Goal: Task Accomplishment & Management: Manage account settings

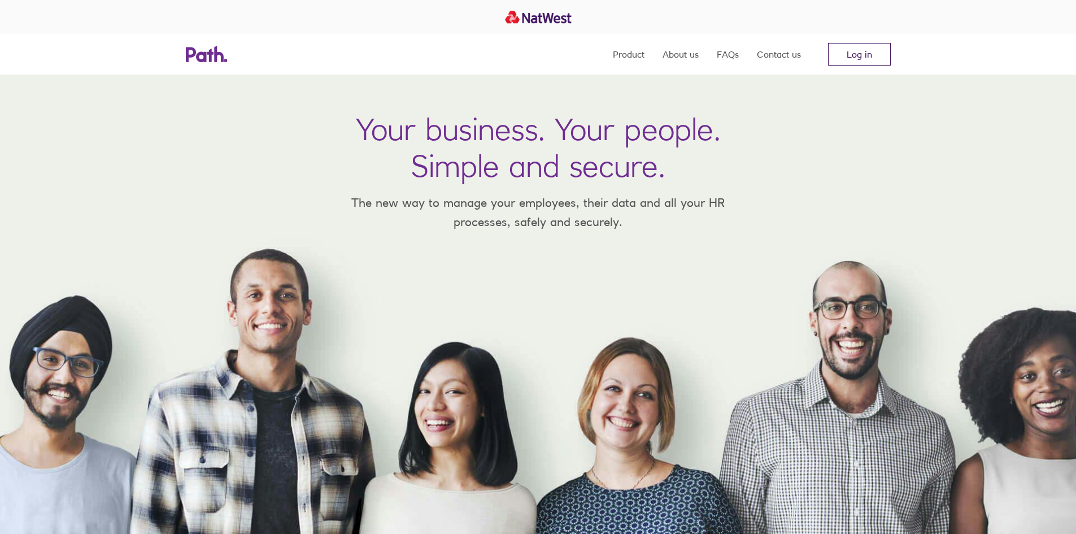
click at [847, 50] on link "Log in" at bounding box center [859, 54] width 63 height 23
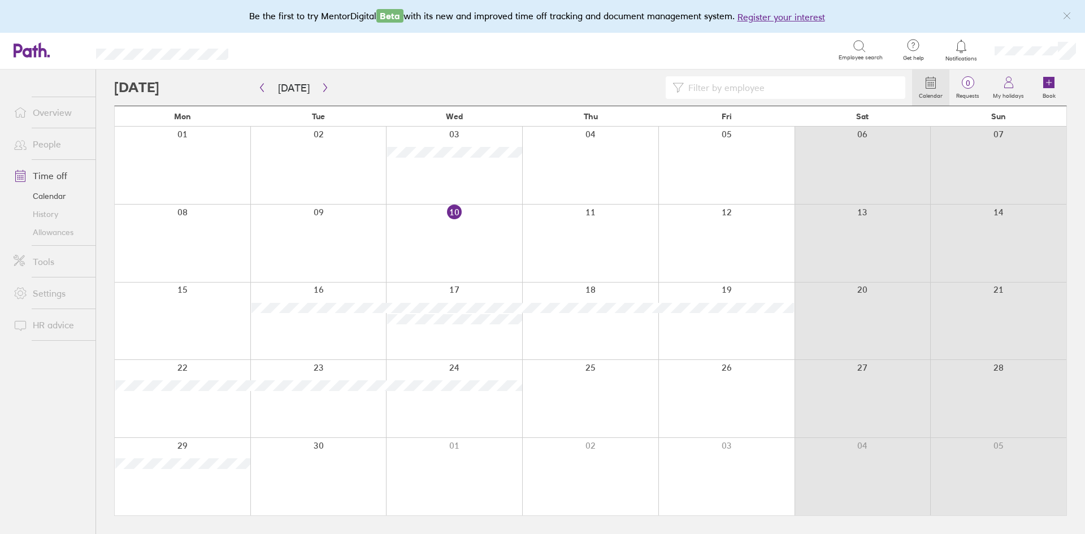
click at [858, 52] on icon at bounding box center [859, 47] width 14 height 14
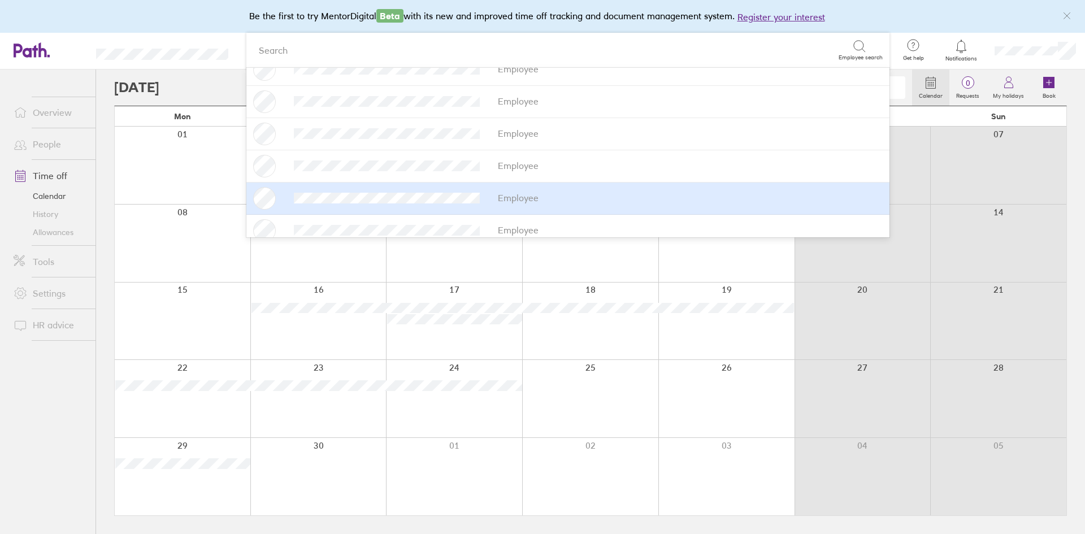
scroll to position [169, 0]
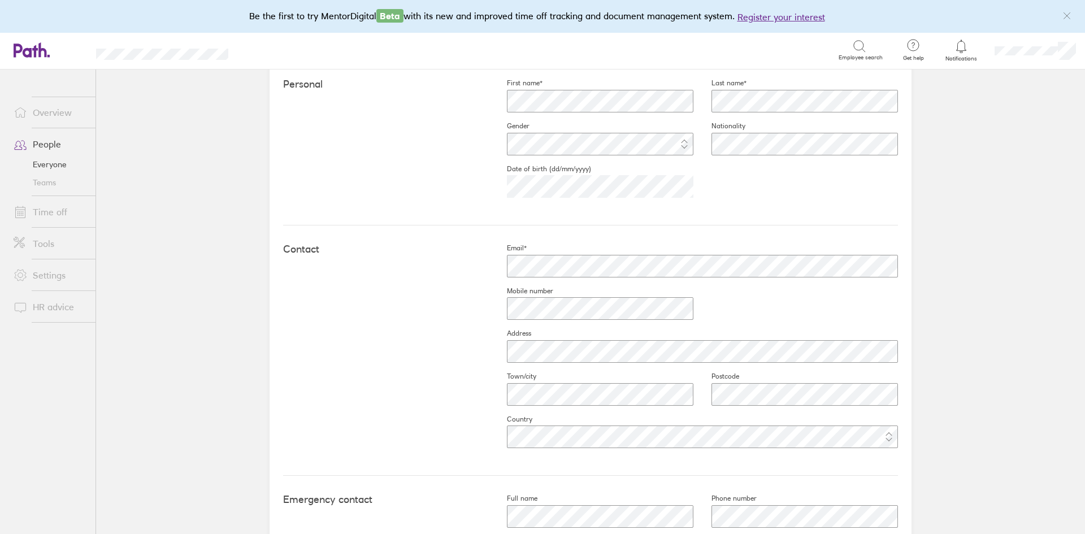
scroll to position [425, 0]
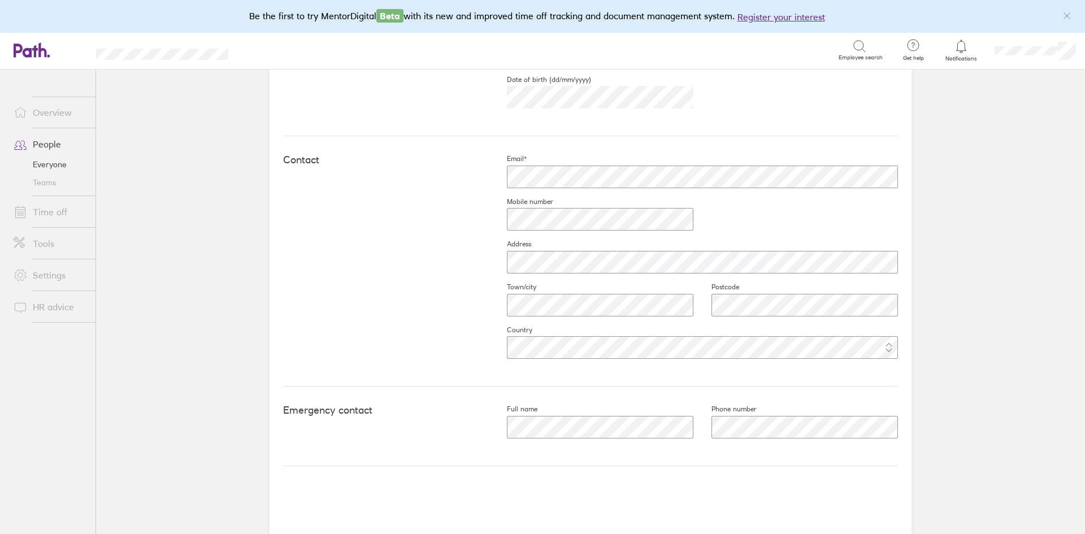
click at [53, 212] on link "Time off" at bounding box center [50, 212] width 91 height 23
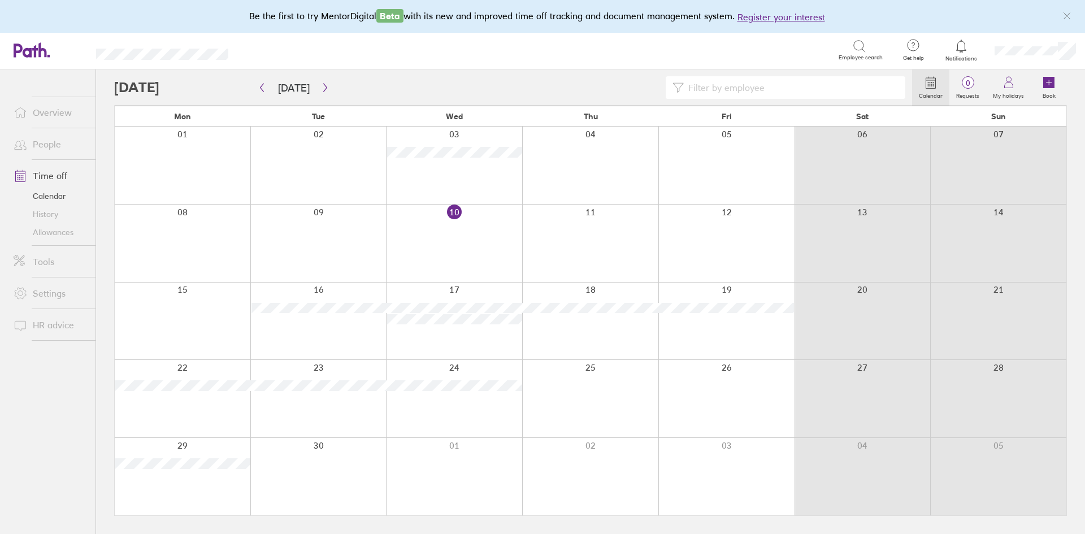
click at [464, 345] on div at bounding box center [454, 320] width 136 height 77
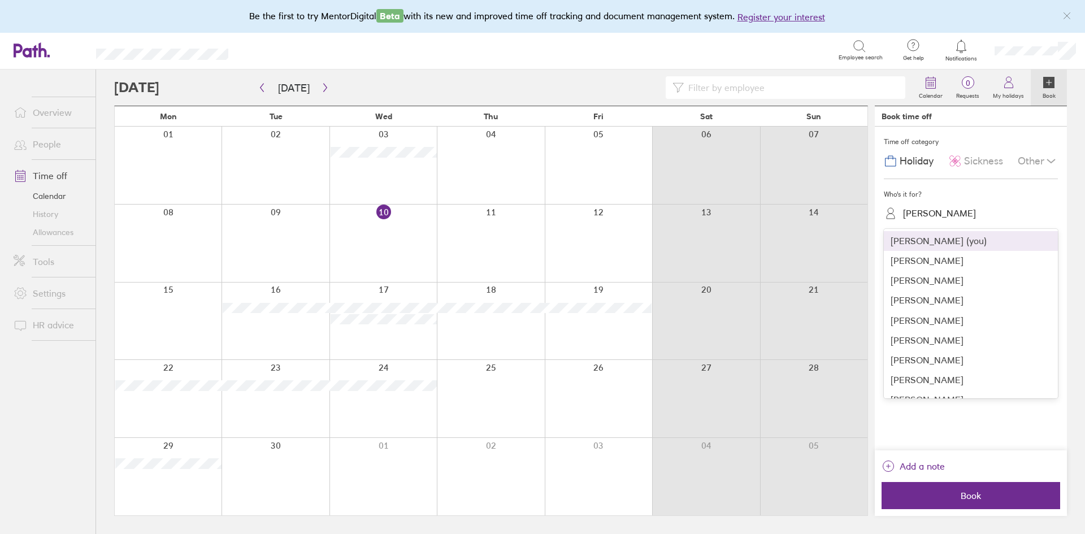
click at [965, 212] on div "Lorna Bristow" at bounding box center [977, 214] width 160 height 18
click at [930, 319] on div "Luke Williams" at bounding box center [971, 321] width 174 height 20
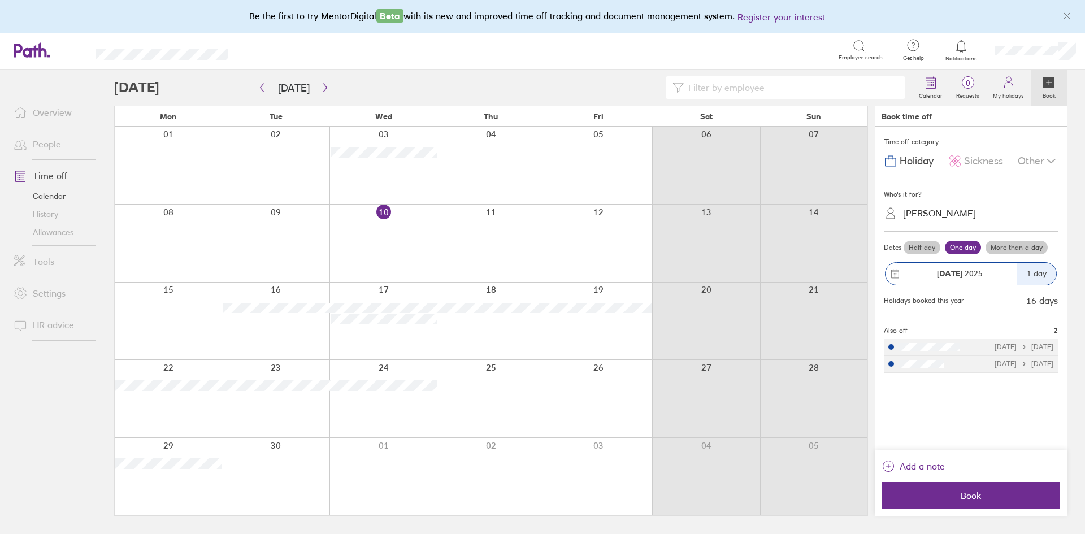
click at [1030, 249] on label "More than a day" at bounding box center [1016, 248] width 62 height 14
click at [0, 0] on input "More than a day" at bounding box center [0, 0] width 0 height 0
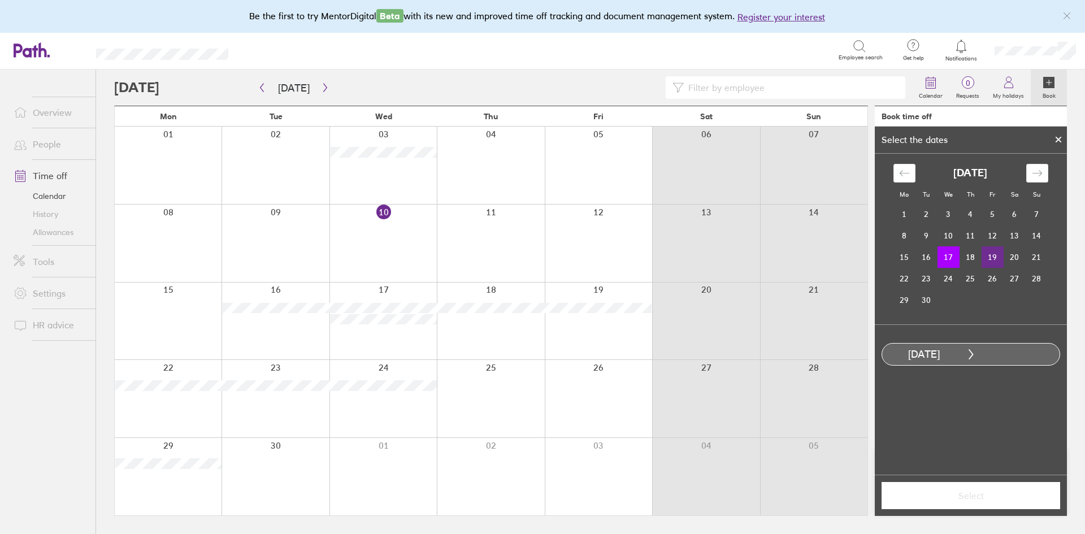
click at [994, 256] on td "19" at bounding box center [992, 256] width 22 height 21
click at [988, 495] on span "Select" at bounding box center [970, 495] width 163 height 10
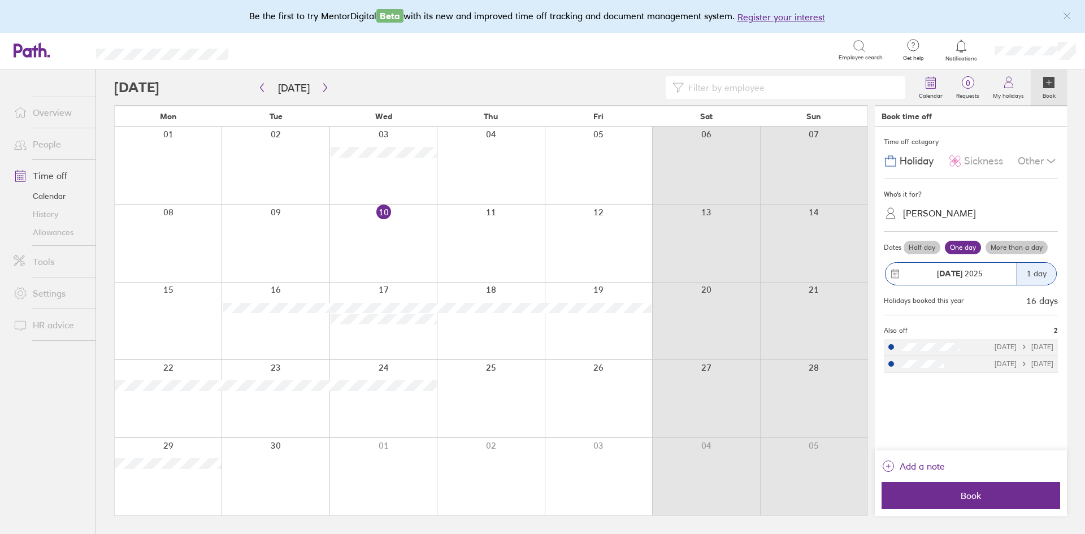
click at [988, 495] on span "Book" at bounding box center [970, 495] width 163 height 10
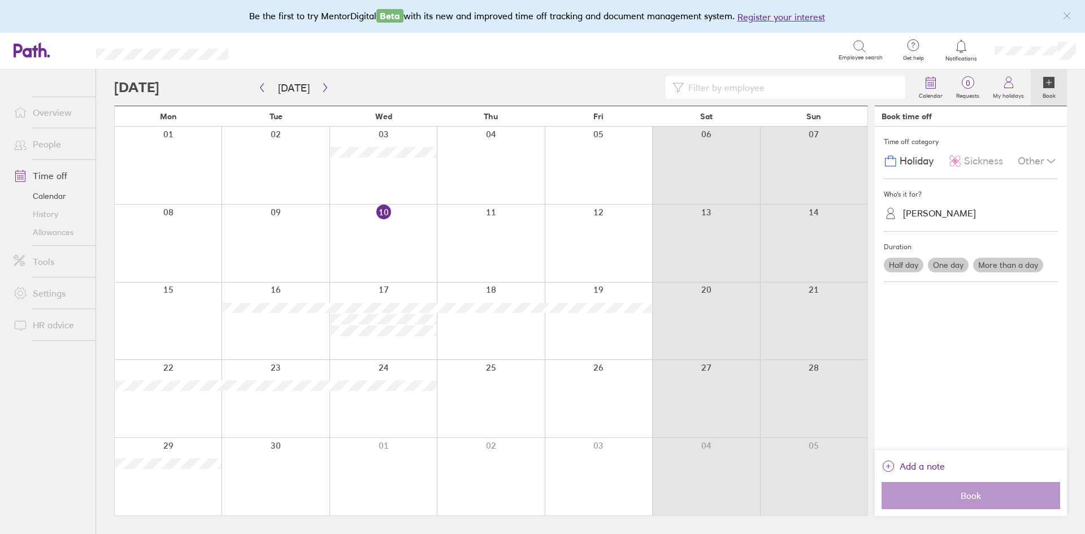
click at [489, 321] on div at bounding box center [490, 320] width 107 height 77
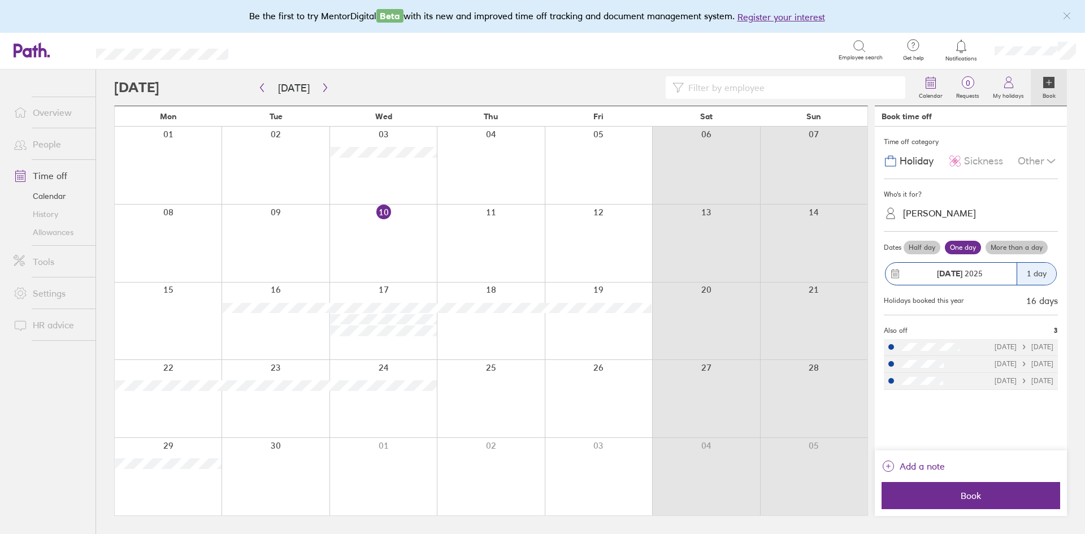
click at [490, 330] on div at bounding box center [490, 320] width 107 height 77
click at [495, 336] on div at bounding box center [490, 320] width 107 height 77
click at [1031, 247] on label "More than a day" at bounding box center [1016, 248] width 62 height 14
click at [0, 0] on input "More than a day" at bounding box center [0, 0] width 0 height 0
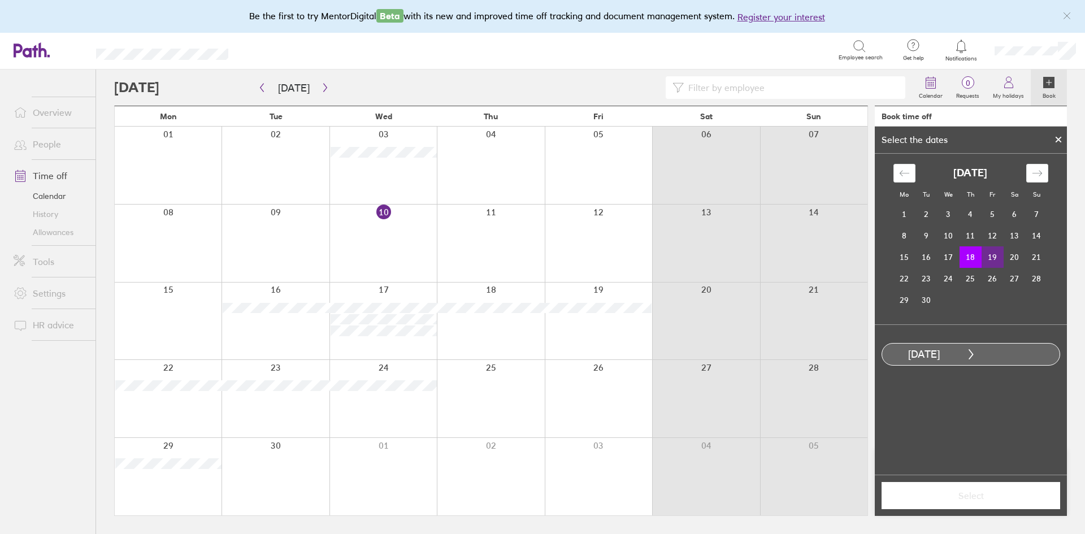
click at [992, 255] on td "19" at bounding box center [992, 256] width 22 height 21
click at [981, 490] on span "Select" at bounding box center [970, 495] width 163 height 10
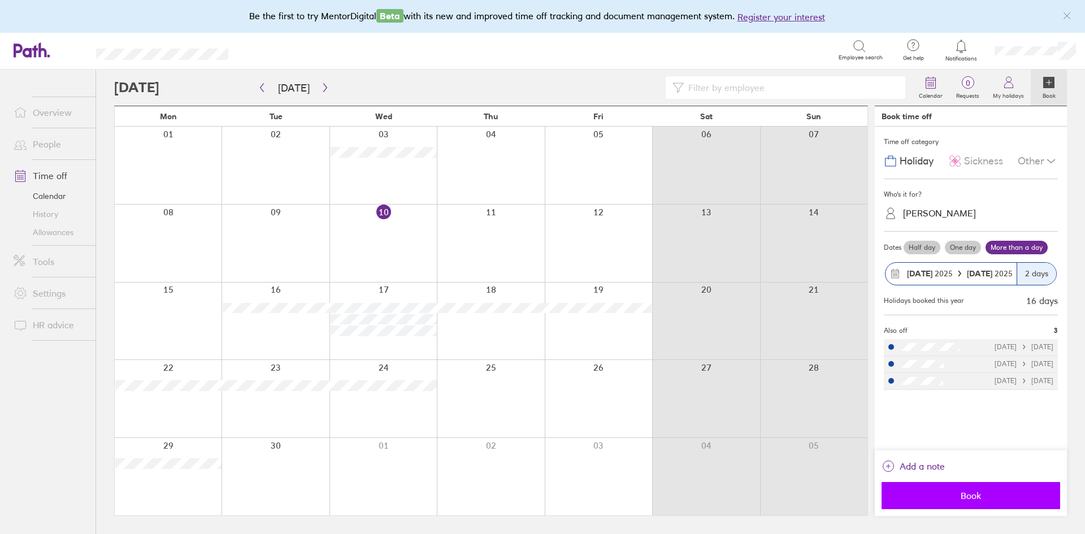
click at [976, 499] on span "Book" at bounding box center [970, 495] width 163 height 10
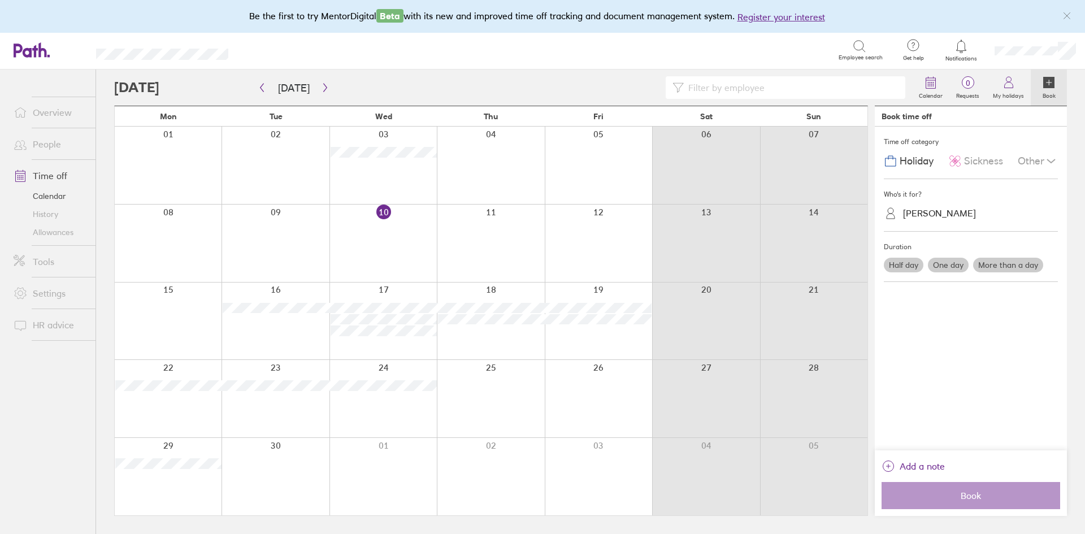
click at [1002, 263] on label "More than a day" at bounding box center [1008, 265] width 70 height 15
click at [0, 0] on input "More than a day" at bounding box center [0, 0] width 0 height 0
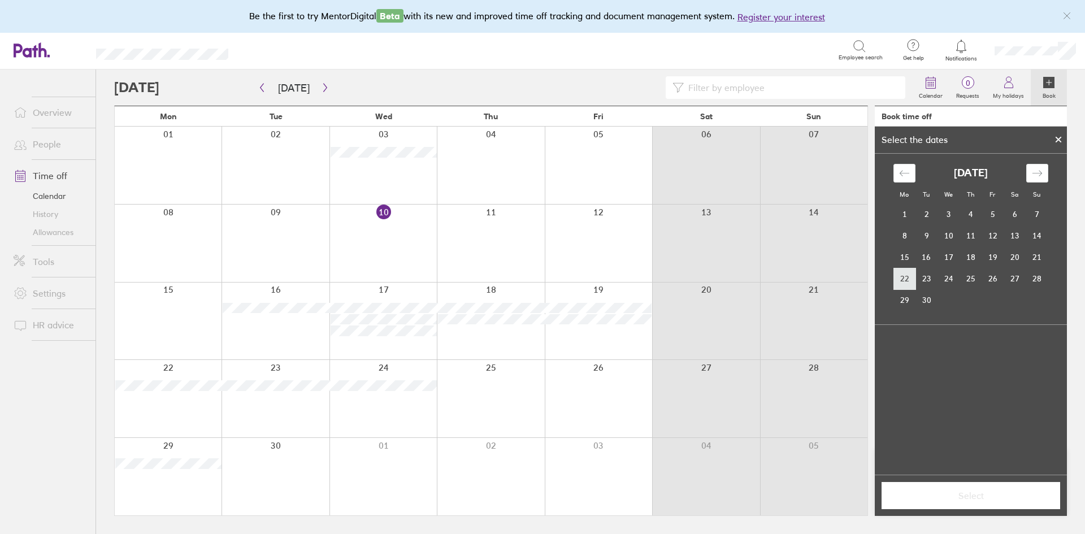
click at [906, 275] on td "22" at bounding box center [904, 278] width 22 height 21
click at [973, 278] on td "25" at bounding box center [970, 278] width 22 height 21
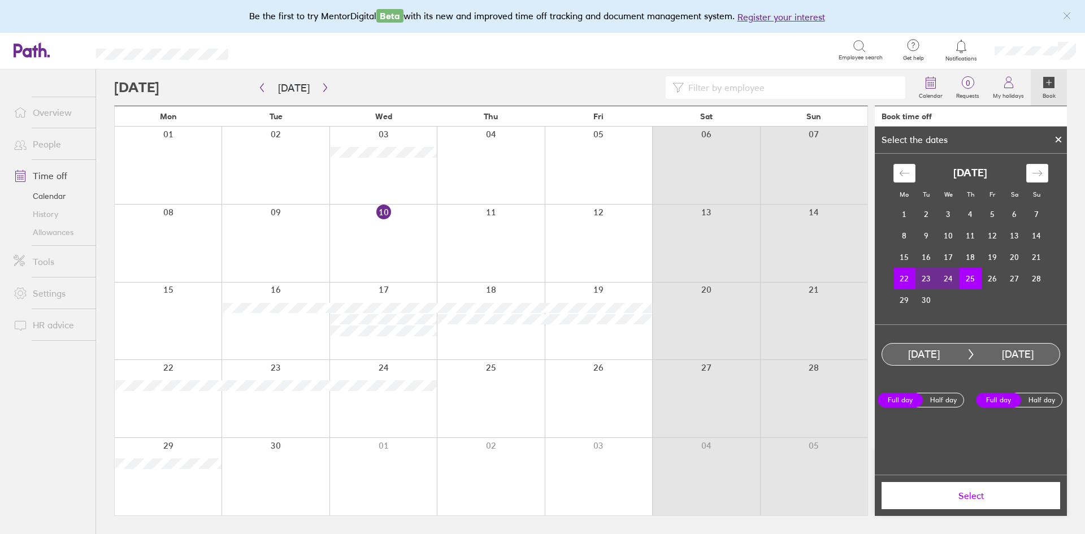
click at [964, 500] on span "Select" at bounding box center [970, 495] width 163 height 10
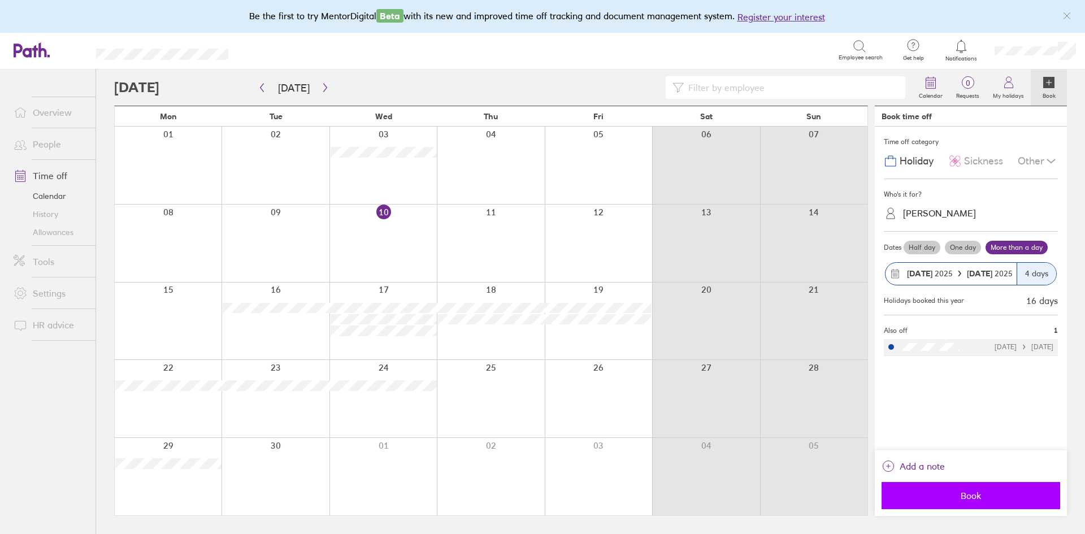
click at [964, 500] on span "Book" at bounding box center [970, 495] width 163 height 10
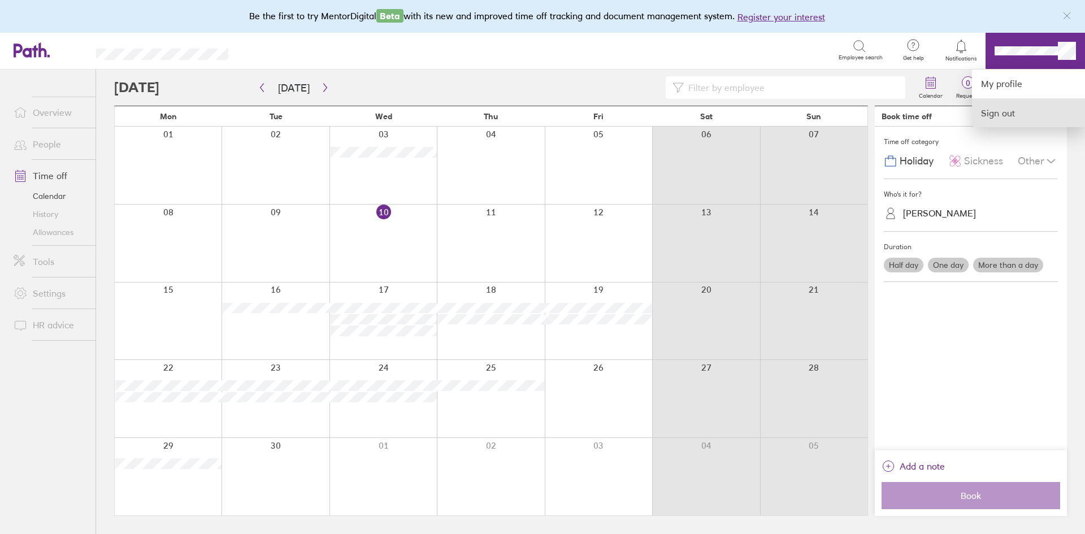
click at [1002, 118] on link "Sign out" at bounding box center [1028, 113] width 113 height 28
